Goal: Task Accomplishment & Management: Manage account settings

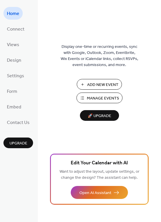
click at [94, 82] on span "Add New Event" at bounding box center [102, 85] width 31 height 6
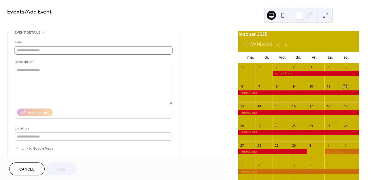
click at [60, 51] on input "text" at bounding box center [94, 50] width 158 height 8
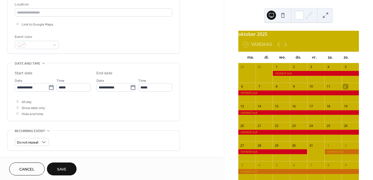
scroll to position [125, 0]
type input "**********"
click at [18, 102] on div at bounding box center [17, 100] width 3 height 3
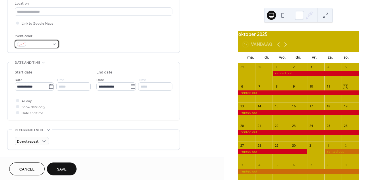
click at [55, 45] on div at bounding box center [37, 44] width 44 height 8
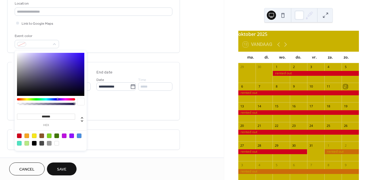
click at [20, 135] on div at bounding box center [19, 136] width 5 height 5
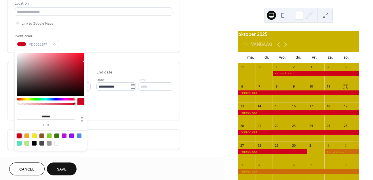
type input "*******"
click at [113, 105] on div "All day Show date only Hide end time" at bounding box center [94, 107] width 158 height 18
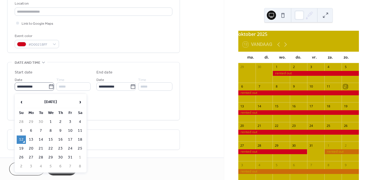
click at [50, 88] on icon at bounding box center [51, 87] width 6 height 6
click at [48, 88] on input "**********" at bounding box center [32, 87] width 34 height 8
click at [79, 101] on span "›" at bounding box center [80, 102] width 9 height 12
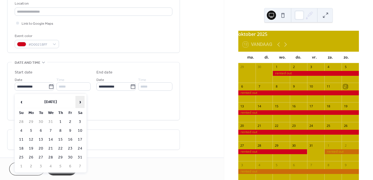
click at [79, 101] on span "›" at bounding box center [80, 102] width 9 height 12
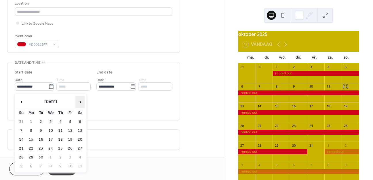
click at [79, 101] on span "›" at bounding box center [80, 102] width 9 height 12
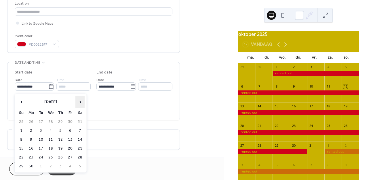
click at [79, 101] on span "›" at bounding box center [80, 102] width 9 height 12
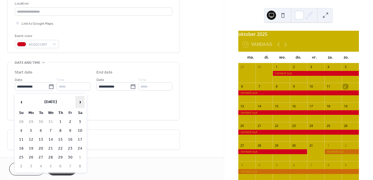
click at [79, 101] on span "›" at bounding box center [80, 102] width 9 height 12
click at [78, 101] on span "›" at bounding box center [80, 102] width 9 height 12
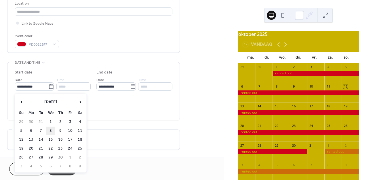
click at [51, 130] on td "8" at bounding box center [50, 131] width 9 height 8
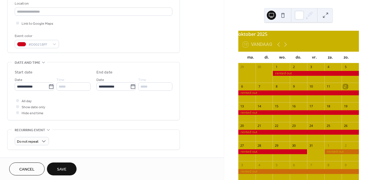
type input "**********"
click at [131, 88] on icon at bounding box center [133, 86] width 4 height 5
click at [130, 88] on input "**********" at bounding box center [113, 87] width 34 height 8
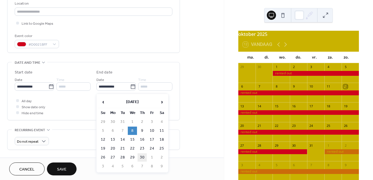
click at [143, 157] on td "30" at bounding box center [142, 158] width 9 height 8
type input "**********"
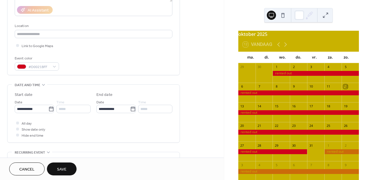
scroll to position [105, 0]
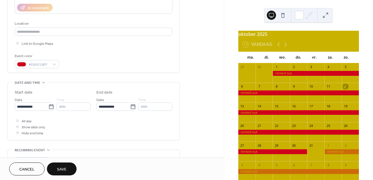
click at [66, 168] on span "Save" at bounding box center [61, 170] width 9 height 6
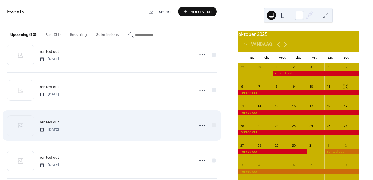
scroll to position [202, 0]
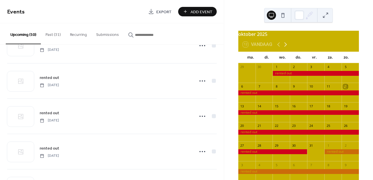
click at [286, 48] on icon at bounding box center [285, 44] width 7 height 7
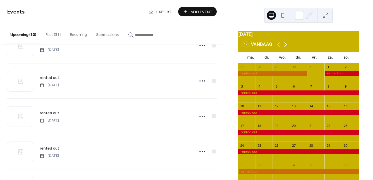
click at [286, 48] on icon at bounding box center [285, 44] width 7 height 7
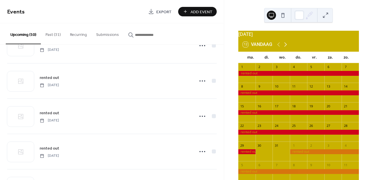
click at [286, 48] on icon at bounding box center [285, 44] width 7 height 7
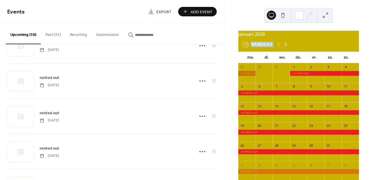
click at [286, 48] on icon at bounding box center [285, 44] width 7 height 7
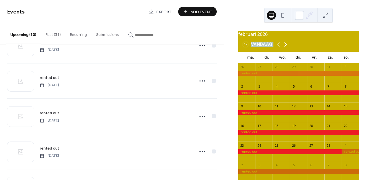
click at [286, 48] on icon at bounding box center [285, 44] width 7 height 7
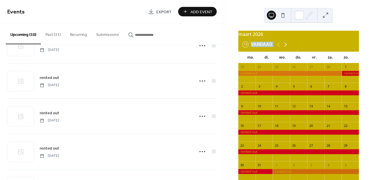
click at [286, 48] on icon at bounding box center [285, 44] width 7 height 7
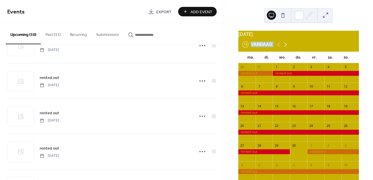
click at [286, 48] on icon at bounding box center [285, 44] width 7 height 7
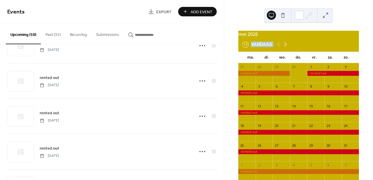
click at [286, 48] on icon at bounding box center [285, 44] width 7 height 7
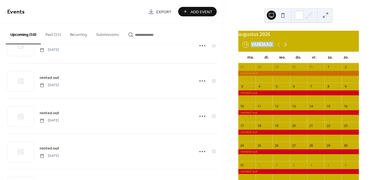
click at [286, 48] on icon at bounding box center [285, 44] width 7 height 7
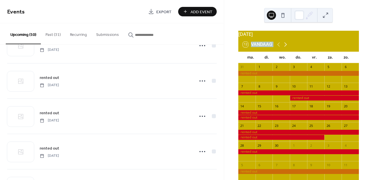
click at [286, 48] on icon at bounding box center [285, 44] width 7 height 7
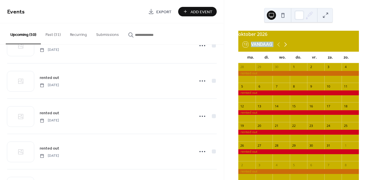
click at [286, 48] on icon at bounding box center [285, 44] width 7 height 7
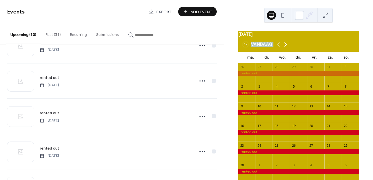
click at [286, 48] on icon at bounding box center [285, 44] width 7 height 7
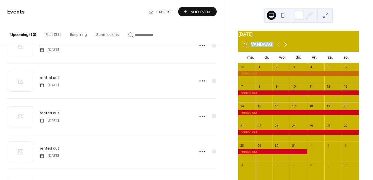
click at [286, 48] on icon at bounding box center [285, 44] width 7 height 7
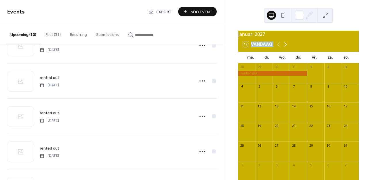
click at [286, 48] on icon at bounding box center [285, 44] width 7 height 7
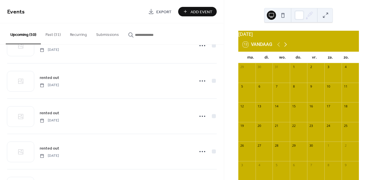
click at [286, 48] on icon at bounding box center [285, 44] width 7 height 7
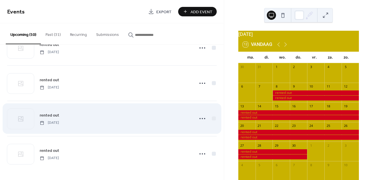
scroll to position [235, 0]
click at [201, 121] on icon at bounding box center [202, 119] width 9 height 9
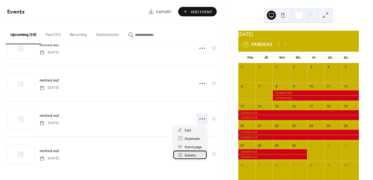
click at [191, 156] on span "Delete" at bounding box center [190, 156] width 11 height 6
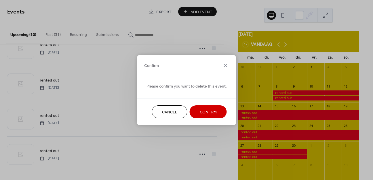
click at [200, 113] on span "Confirm" at bounding box center [208, 112] width 17 height 6
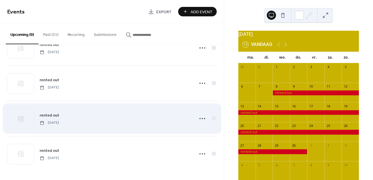
scroll to position [200, 0]
